Goal: Information Seeking & Learning: Find specific fact

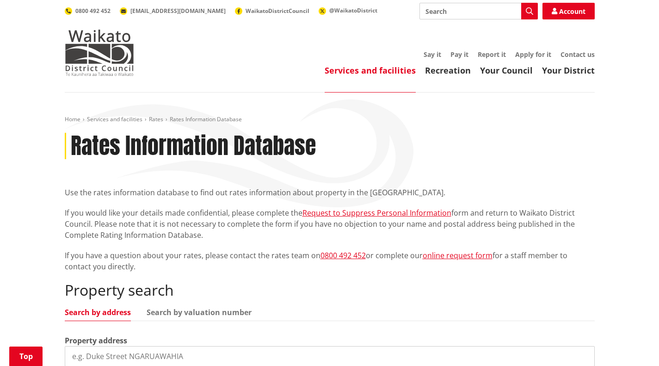
scroll to position [139, 0]
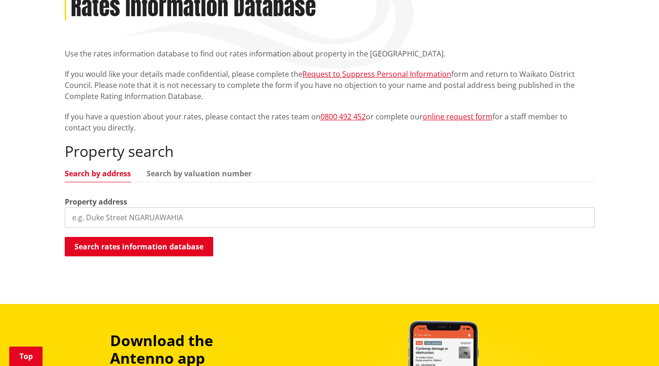
click at [158, 216] on input "search" at bounding box center [330, 217] width 530 height 20
click at [185, 222] on input "search" at bounding box center [330, 217] width 530 height 20
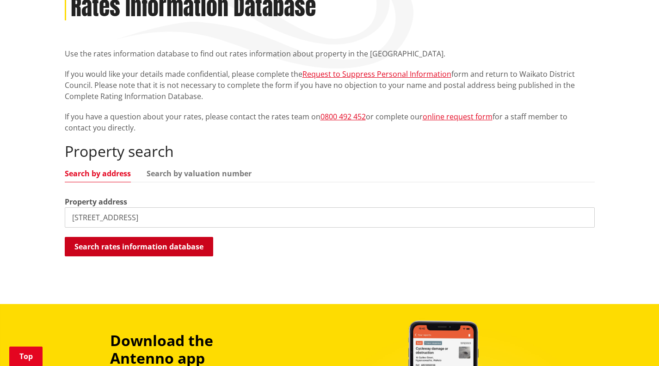
click at [170, 242] on button "Search rates information database" at bounding box center [139, 246] width 148 height 19
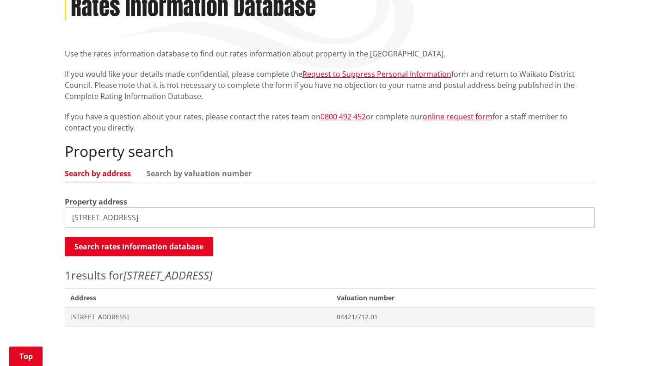
drag, startPoint x: 80, startPoint y: 217, endPoint x: 49, endPoint y: 214, distance: 31.1
click at [50, 214] on div "Home Services and facilities Rates Rates Information Database Rates Information…" at bounding box center [329, 163] width 659 height 419
type input "52 gordonton road"
click at [131, 242] on button "Search rates information database" at bounding box center [139, 246] width 148 height 19
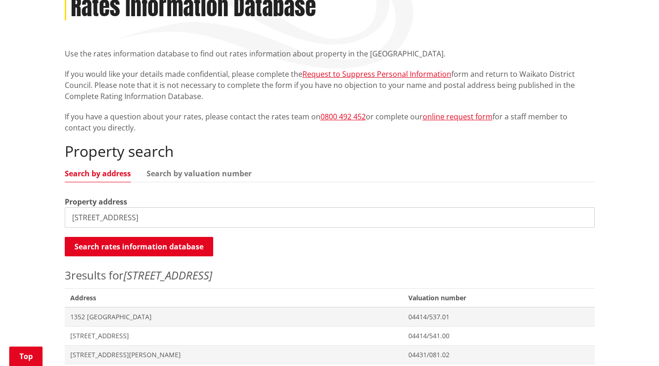
scroll to position [185, 0]
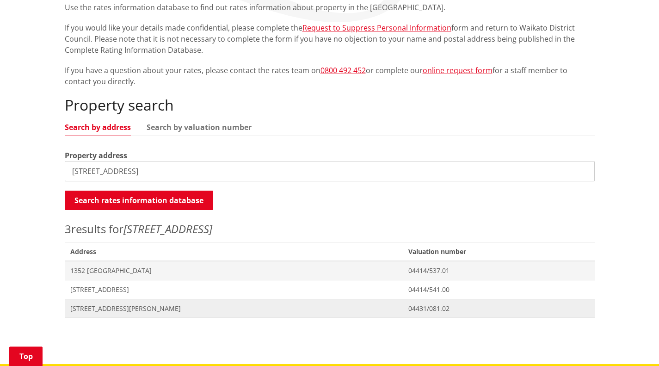
click at [147, 307] on span "[STREET_ADDRESS][PERSON_NAME]" at bounding box center [233, 308] width 327 height 9
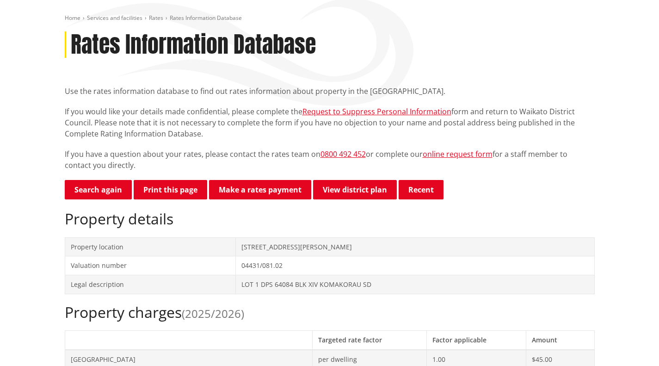
scroll to position [46, 0]
